Goal: Information Seeking & Learning: Learn about a topic

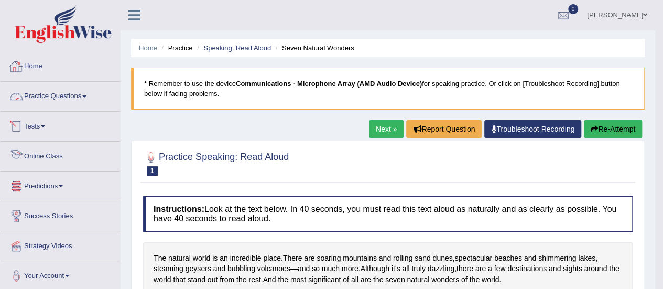
click at [68, 162] on link "Online Class" at bounding box center [60, 154] width 119 height 26
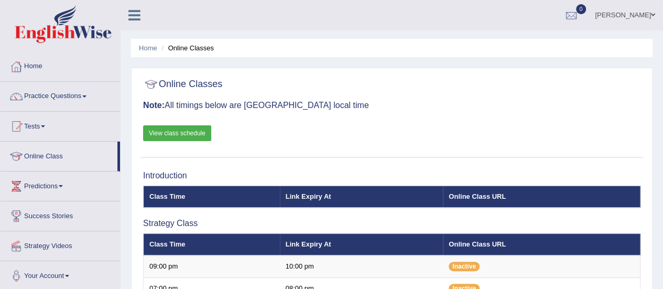
click at [190, 135] on link "View class schedule" at bounding box center [177, 133] width 68 height 16
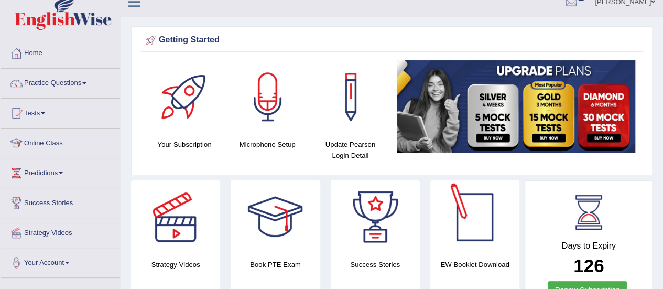
scroll to position [52, 0]
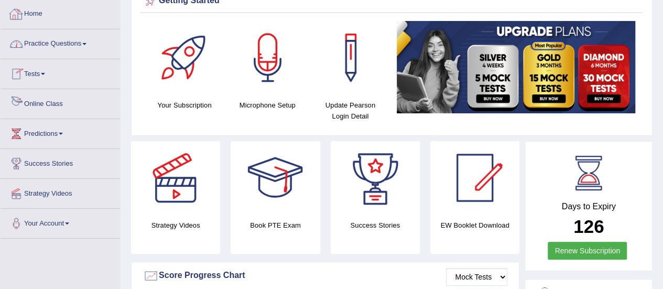
click at [67, 105] on link "Online Class" at bounding box center [60, 102] width 119 height 26
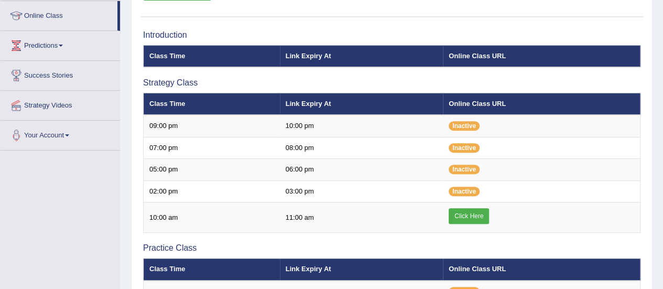
scroll to position [157, 0]
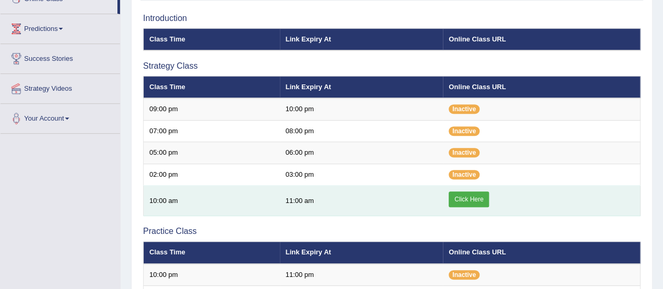
click at [467, 204] on link "Click Here" at bounding box center [468, 199] width 40 height 16
